Goal: Information Seeking & Learning: Understand process/instructions

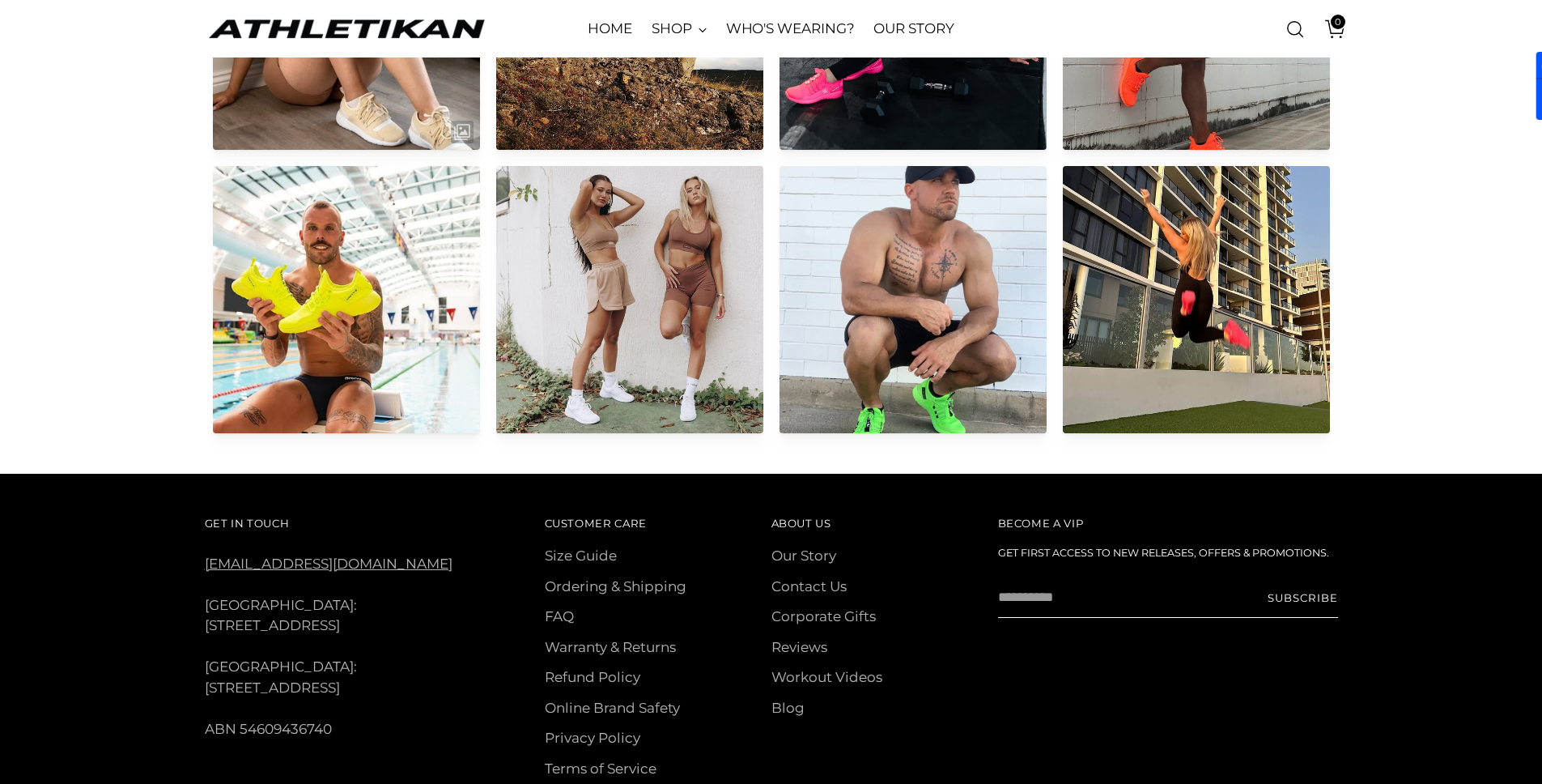
scroll to position [8108, 0]
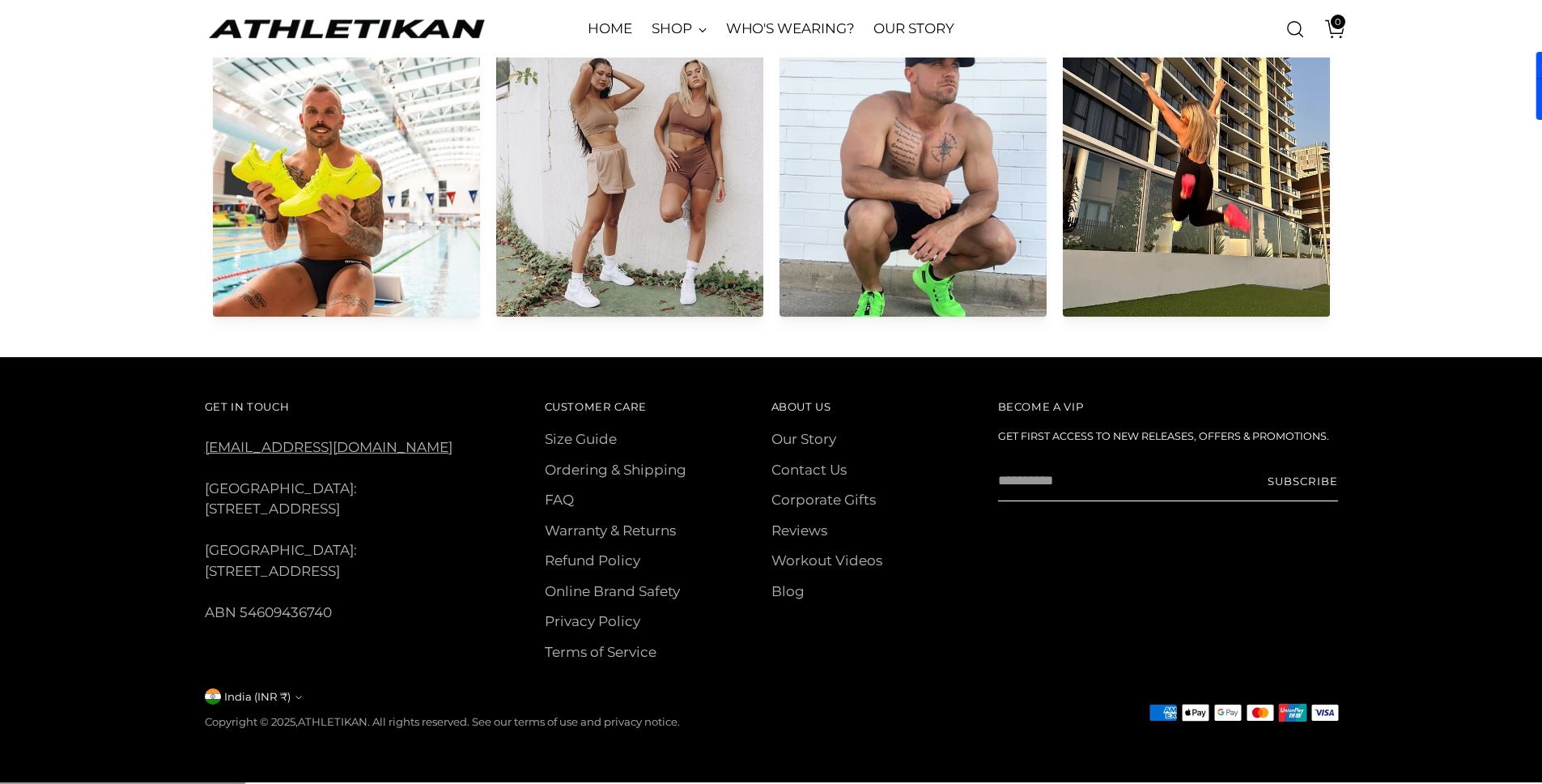
click at [290, 700] on button "India (INR ₹)" at bounding box center [253, 696] width 97 height 16
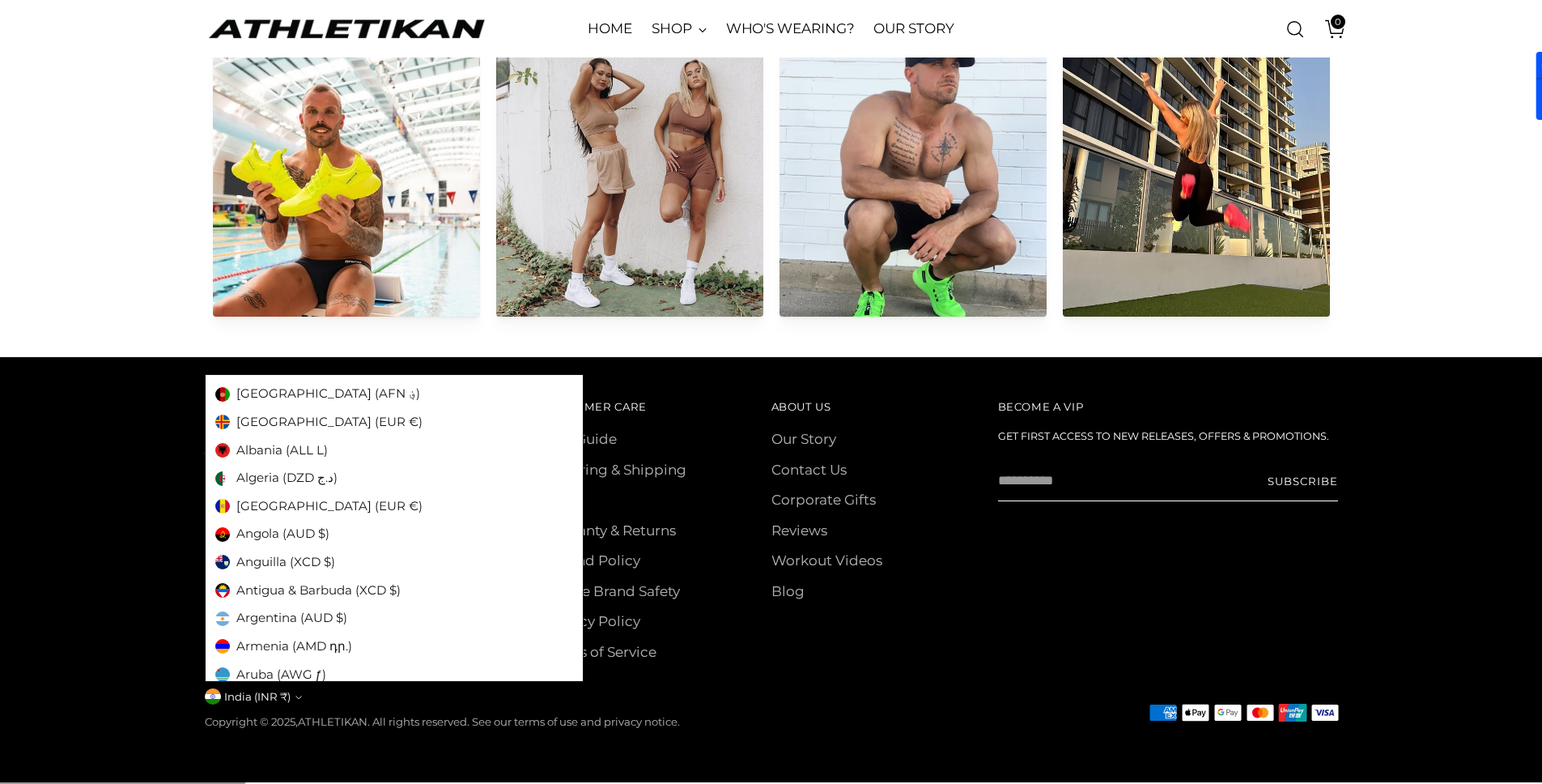
click at [101, 528] on footer "Get In Touch [EMAIL_ADDRESS][DOMAIN_NAME] [GEOGRAPHIC_DATA]: [STREET_ADDRESS] […" at bounding box center [771, 569] width 1542 height 425
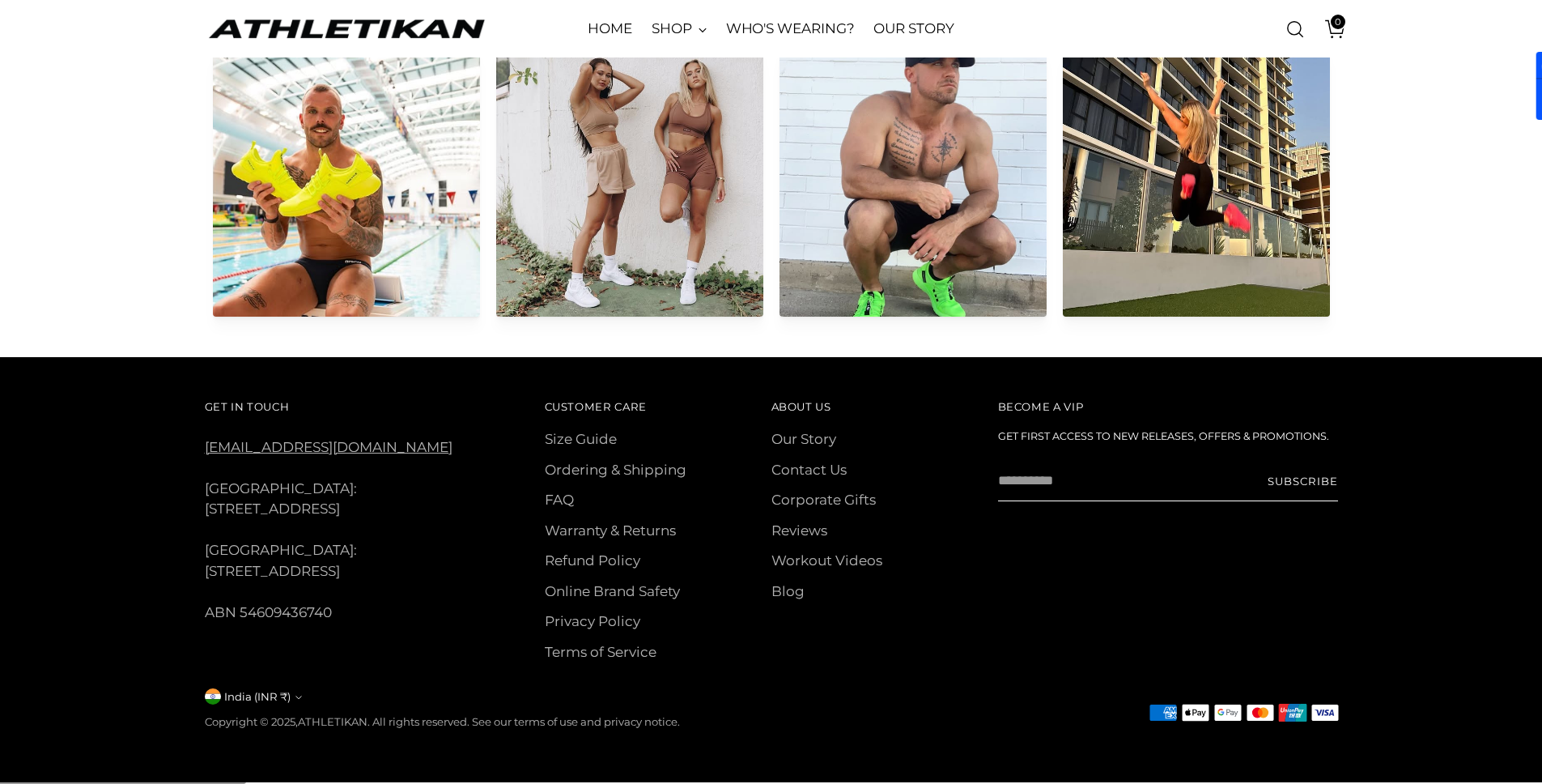
click at [283, 688] on div "Get In Touch [EMAIL_ADDRESS][DOMAIN_NAME] [GEOGRAPHIC_DATA]: [STREET_ADDRESS] […" at bounding box center [771, 563] width 1134 height 335
click at [286, 693] on button "India (INR ₹)" at bounding box center [253, 696] width 97 height 16
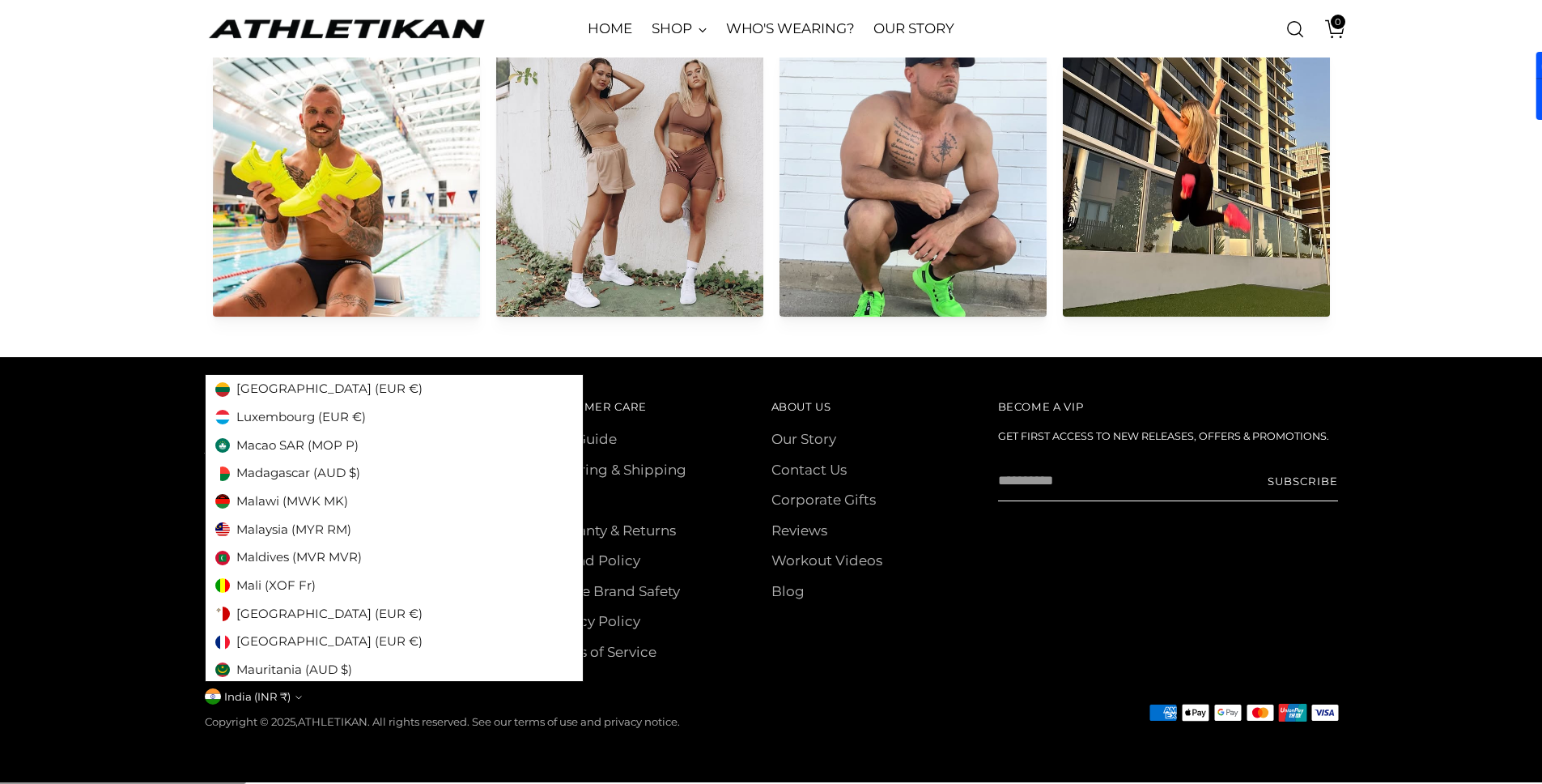
scroll to position [3994, 0]
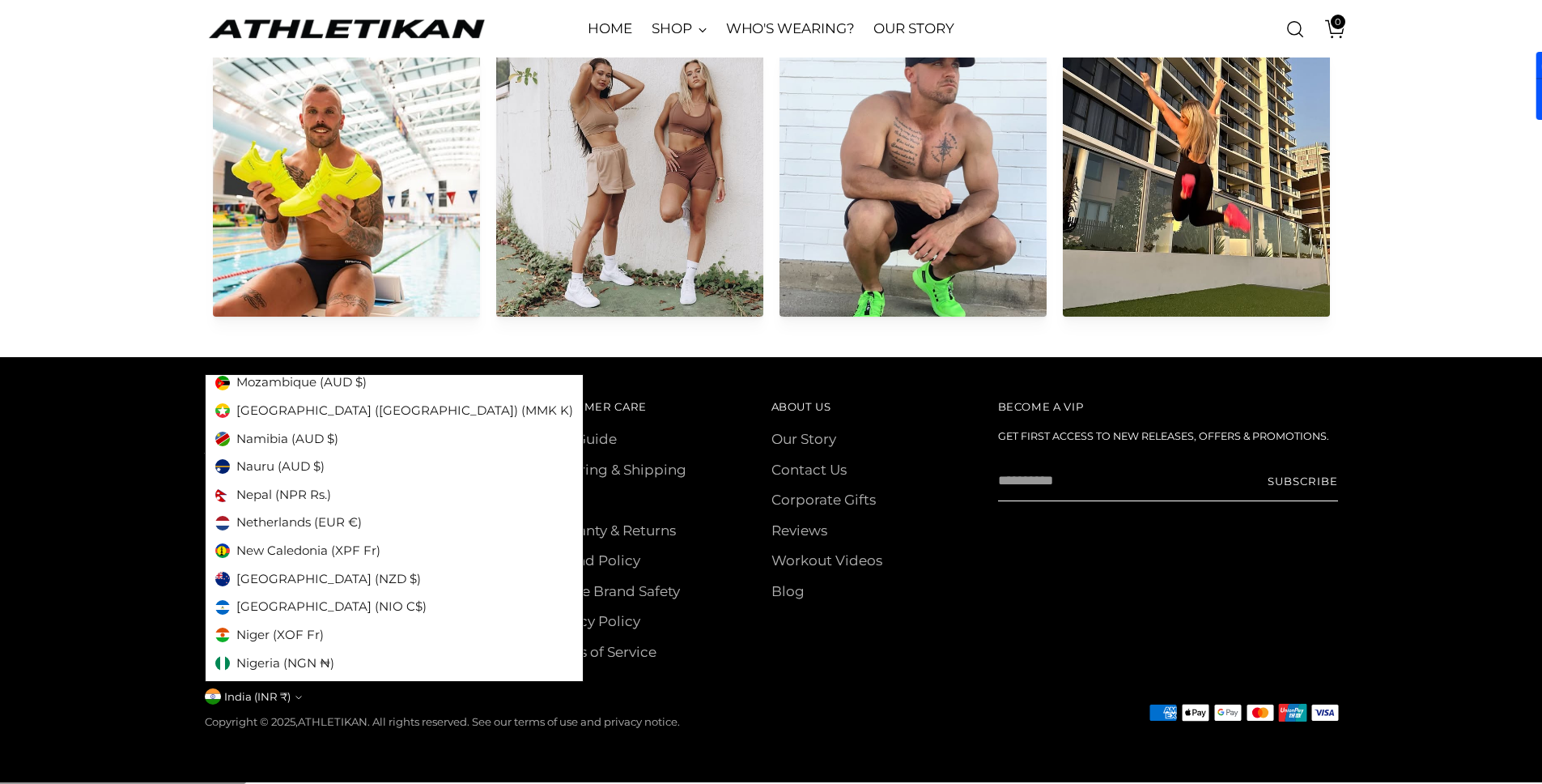
click at [392, 19] on img "ATHLETIKAN" at bounding box center [346, 29] width 283 height 25
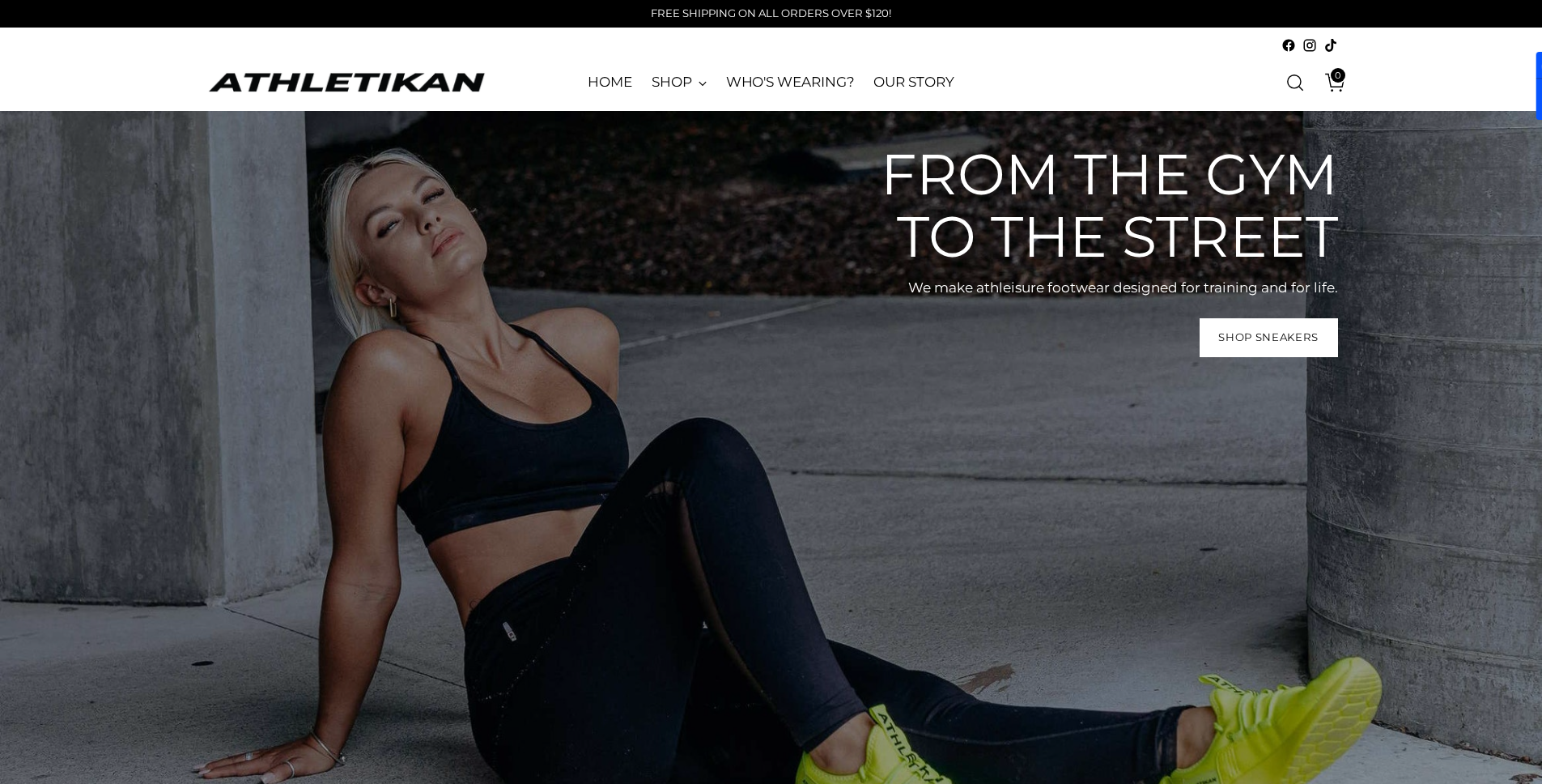
click at [1052, 98] on div "0" at bounding box center [1146, 82] width 383 height 34
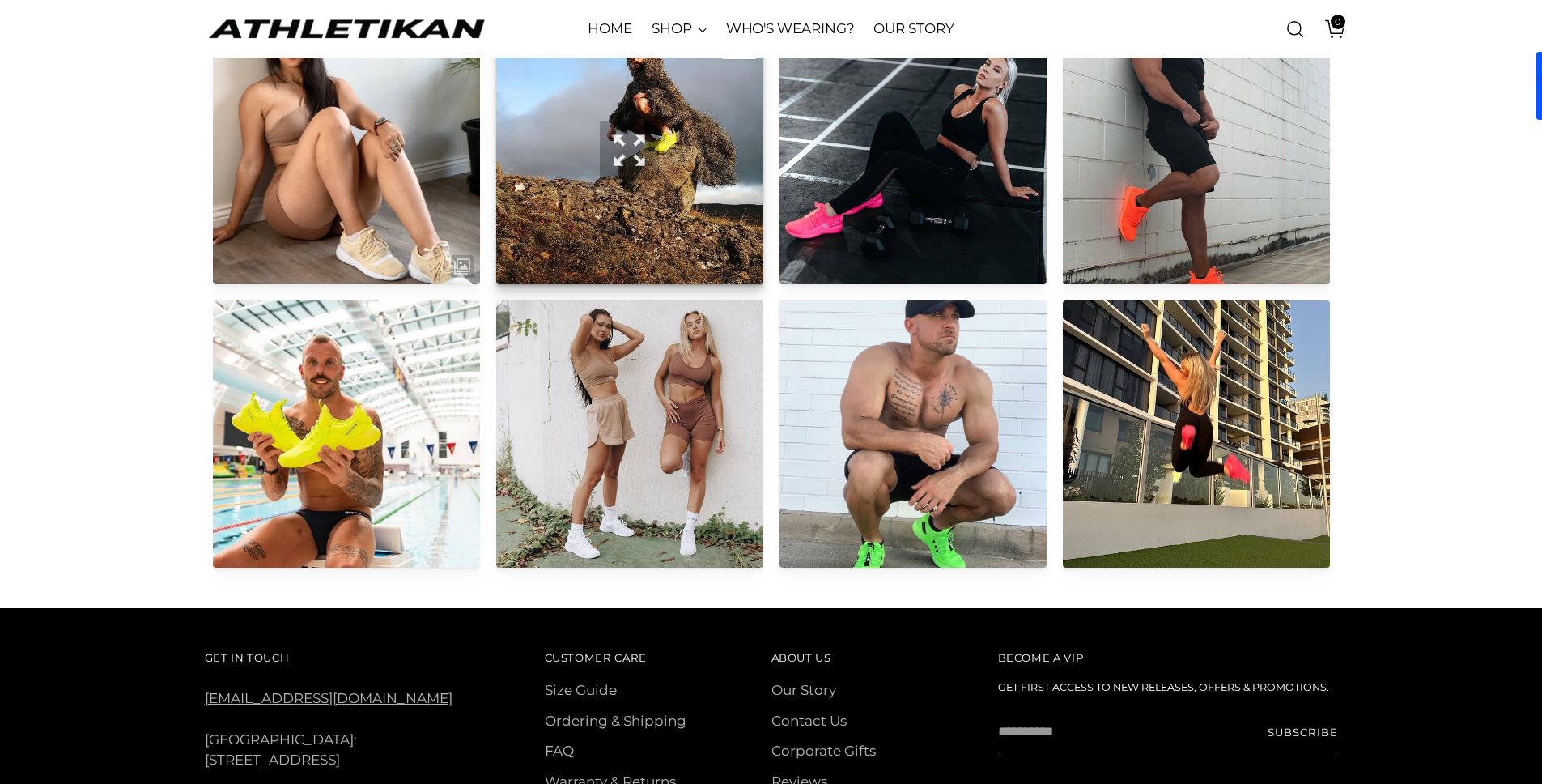
scroll to position [8108, 0]
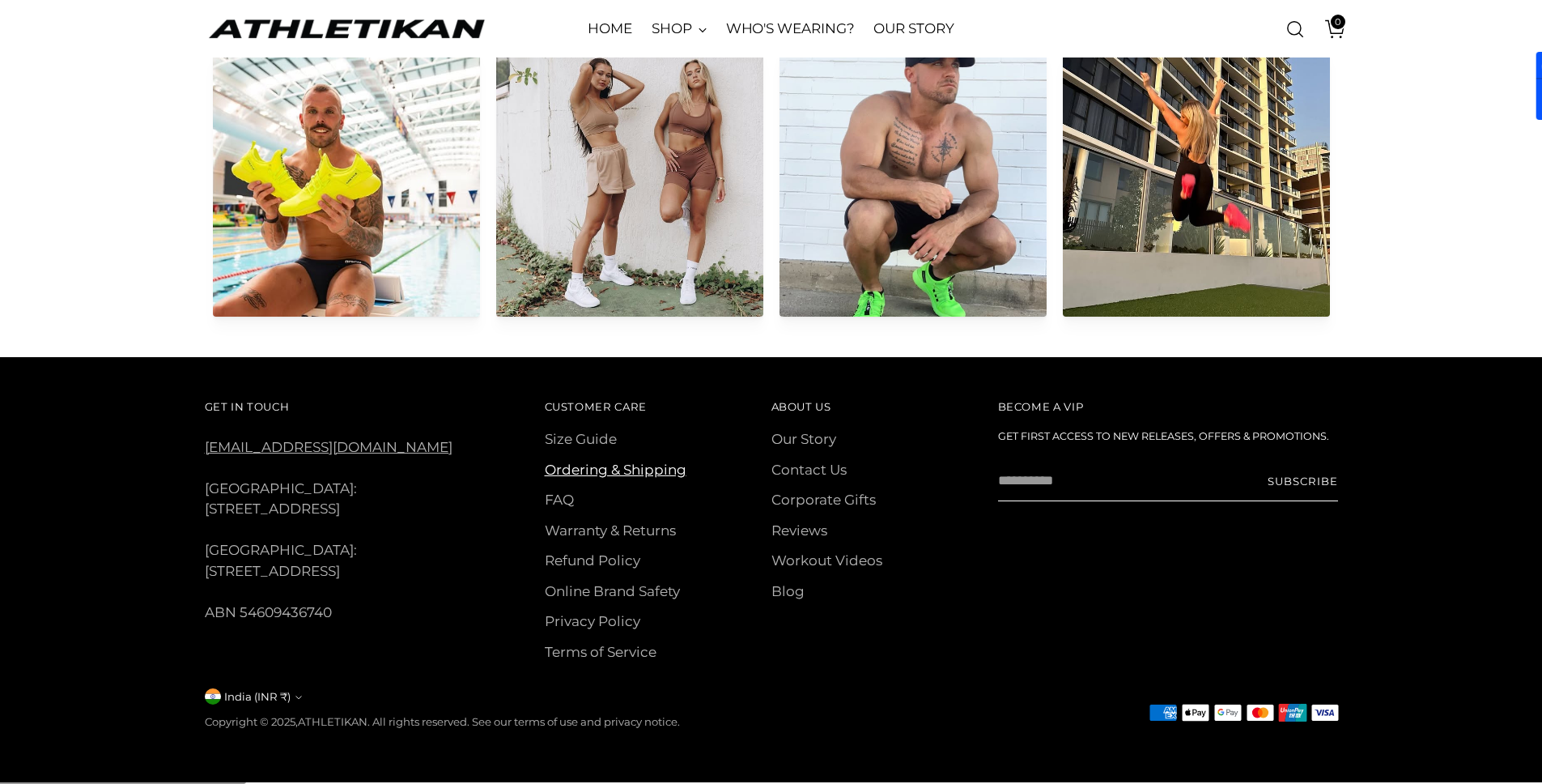
click at [610, 465] on link "Ordering & Shipping" at bounding box center [615, 469] width 142 height 16
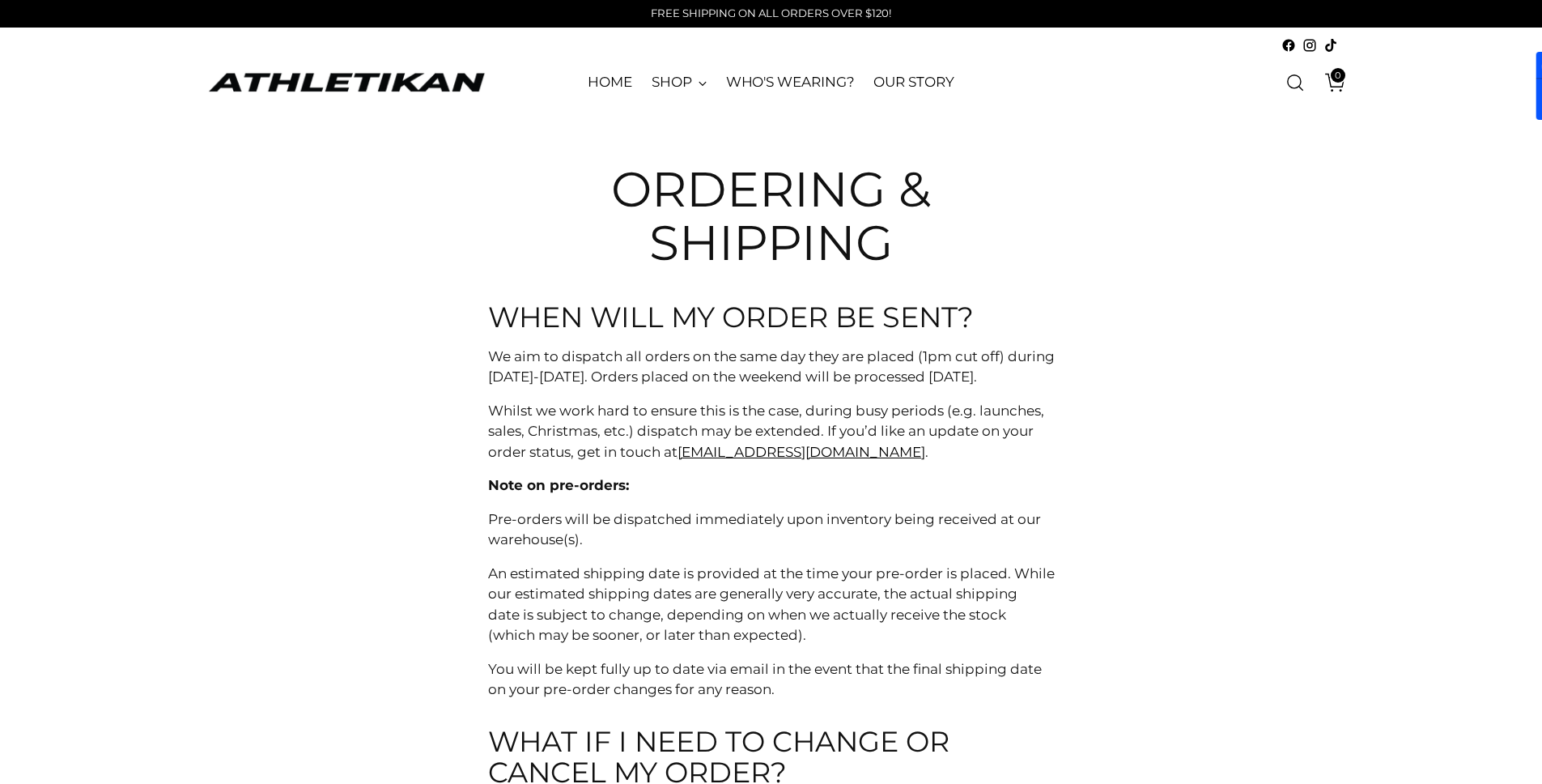
click at [449, 86] on img "ATHLETIKAN" at bounding box center [346, 82] width 283 height 25
